Goal: Information Seeking & Learning: Understand process/instructions

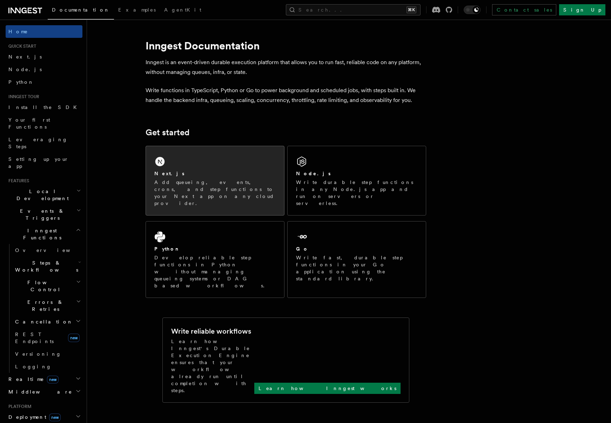
click at [205, 177] on div "Next.js" at bounding box center [214, 173] width 121 height 7
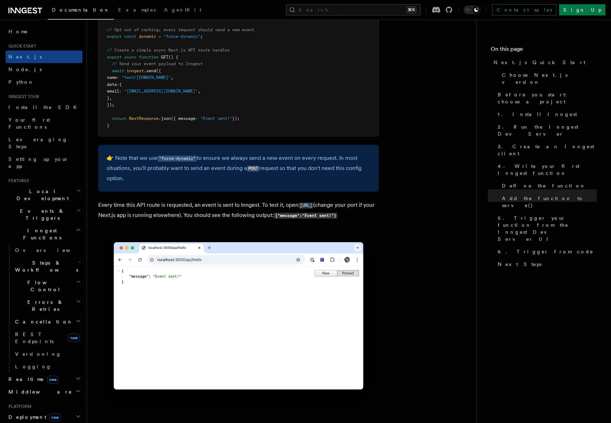
scroll to position [3750, 0]
click at [45, 260] on span "Steps & Workflows" at bounding box center [45, 267] width 66 height 14
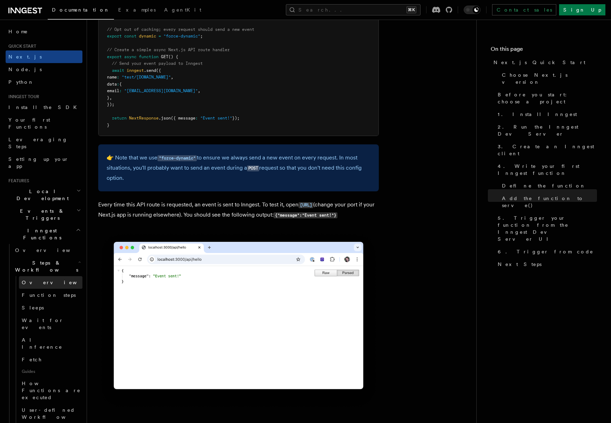
click at [42, 280] on span "Overview" at bounding box center [58, 283] width 72 height 6
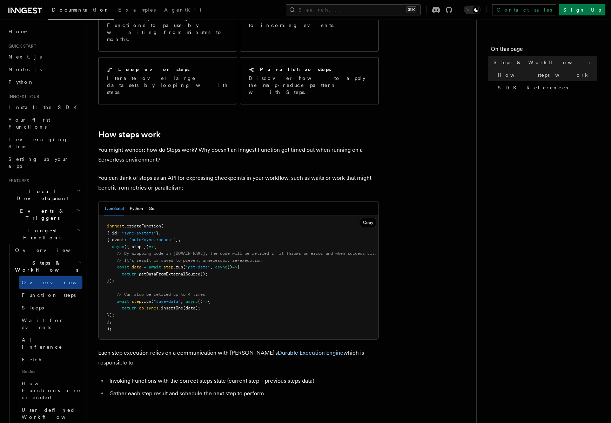
scroll to position [179, 0]
